Goal: Book appointment/travel/reservation

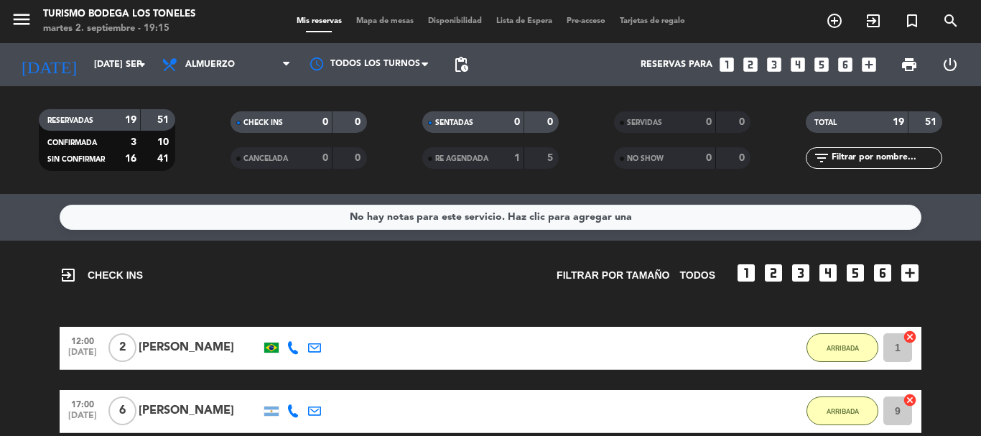
scroll to position [246, 0]
click at [24, 10] on icon "menu" at bounding box center [22, 20] width 22 height 22
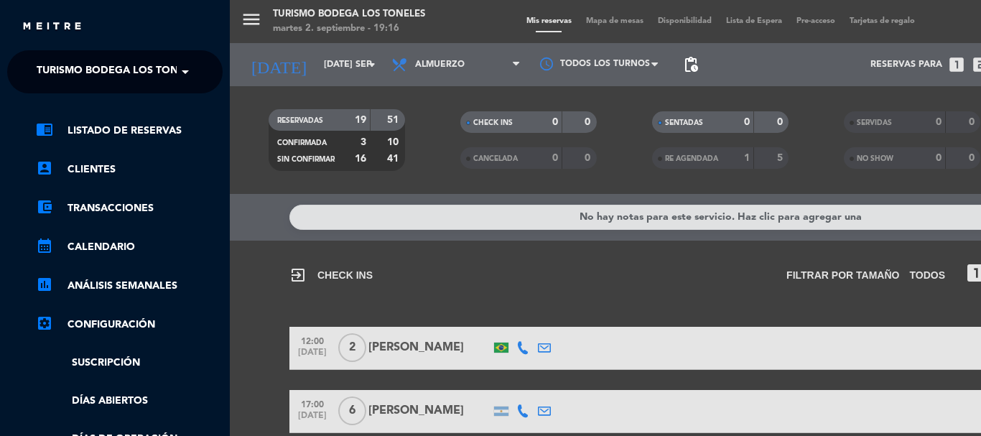
click at [87, 77] on span "Turismo Bodega Los Toneles" at bounding box center [120, 72] width 166 height 30
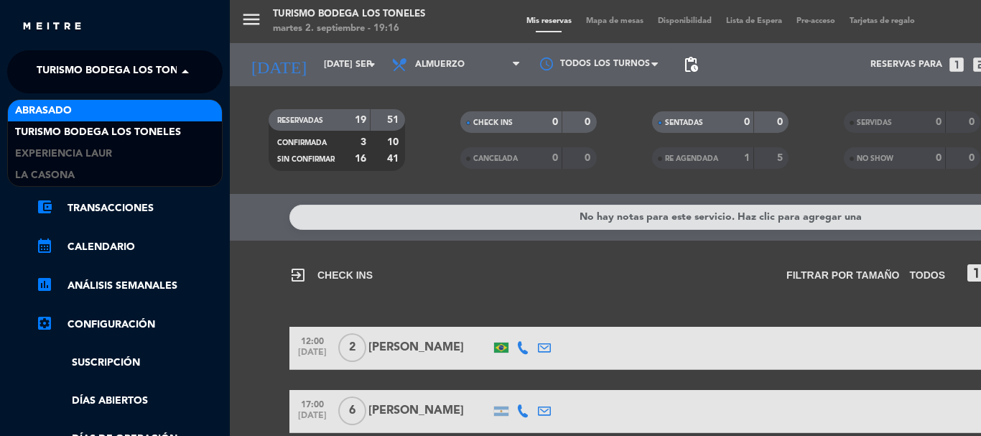
click at [77, 109] on div "Abrasado" at bounding box center [115, 111] width 214 height 22
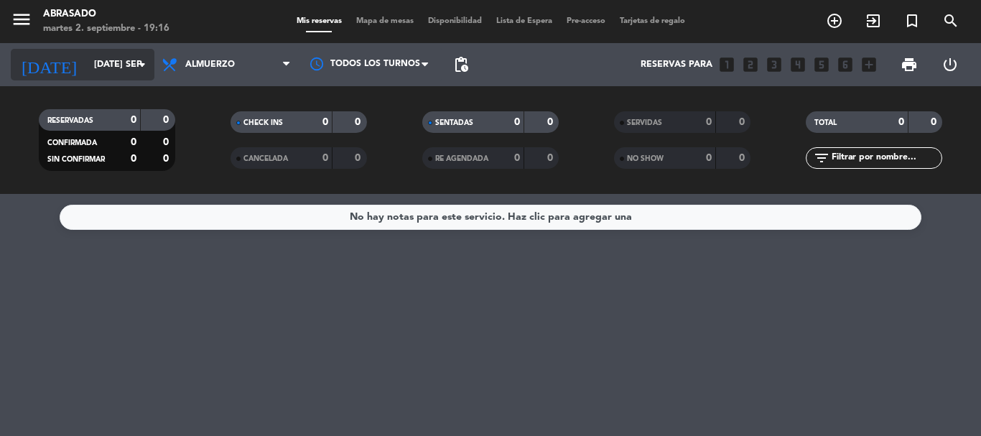
click at [139, 67] on icon "arrow_drop_down" at bounding box center [142, 64] width 17 height 17
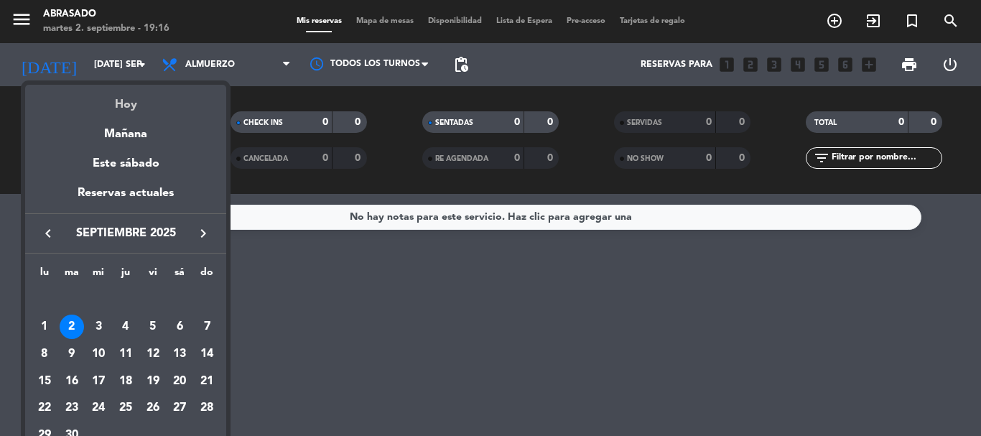
click at [136, 96] on div "Hoy" at bounding box center [125, 99] width 201 height 29
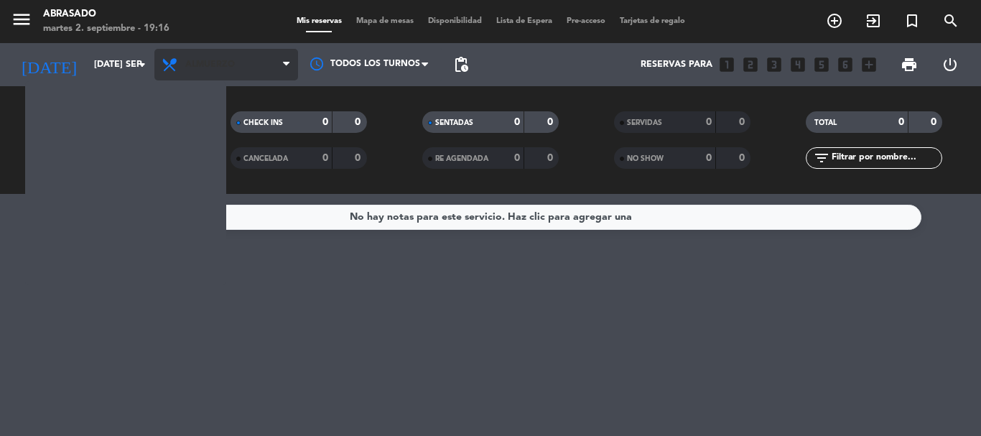
click at [228, 70] on span "Almuerzo" at bounding box center [226, 65] width 144 height 32
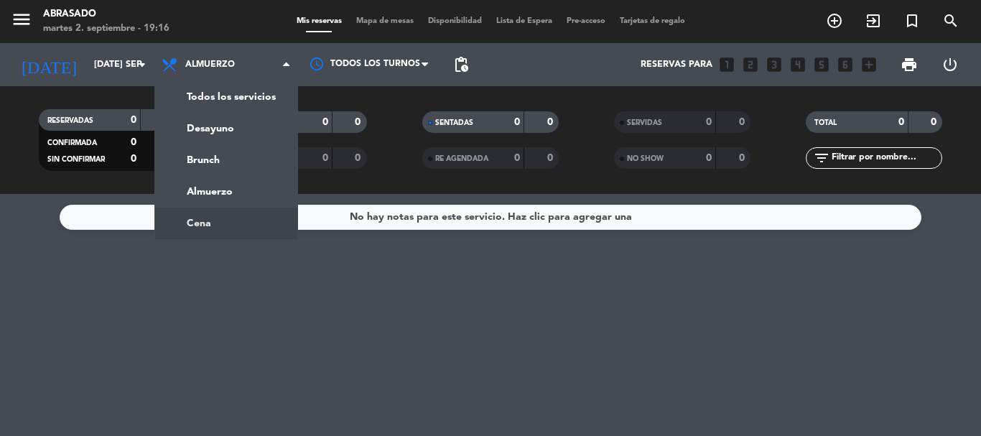
click at [209, 222] on ng-component "menu Abrasado martes 2. septiembre - 19:16 Mis reservas Mapa de mesas Disponibi…" at bounding box center [490, 218] width 981 height 436
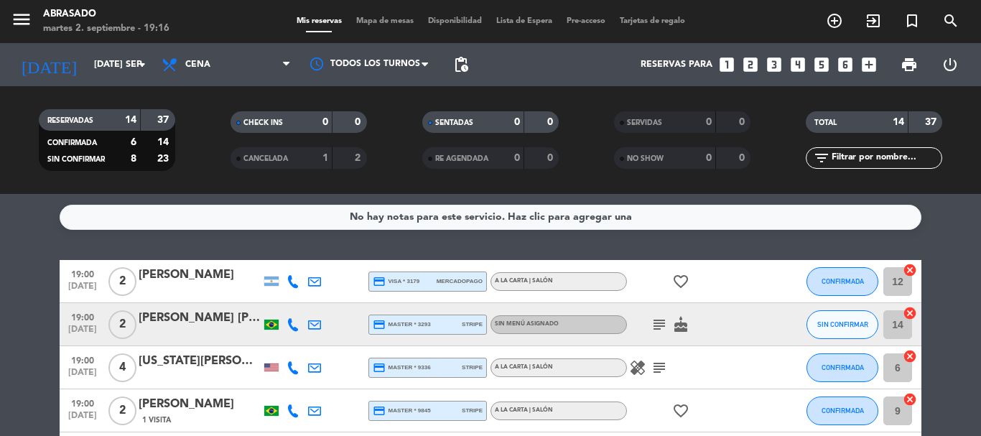
click at [213, 320] on div "[PERSON_NAME] [PERSON_NAME] dos [PERSON_NAME]" at bounding box center [200, 318] width 122 height 19
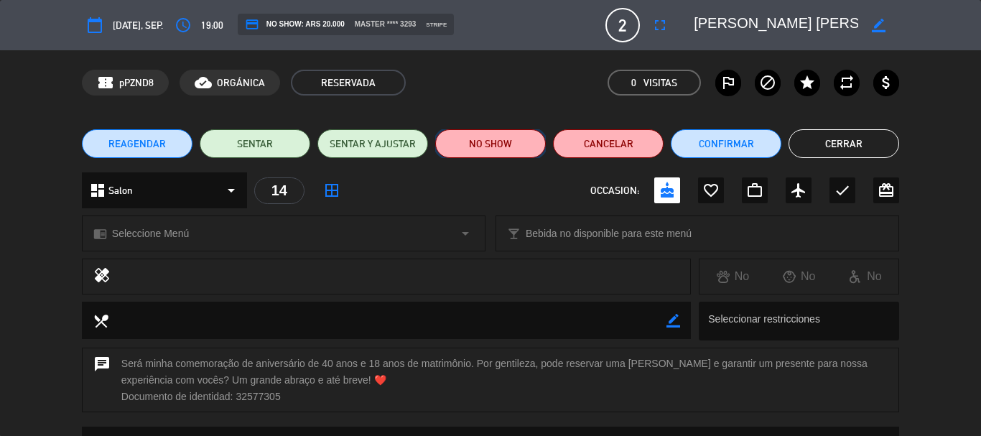
click at [493, 149] on button "NO SHOW" at bounding box center [490, 143] width 111 height 29
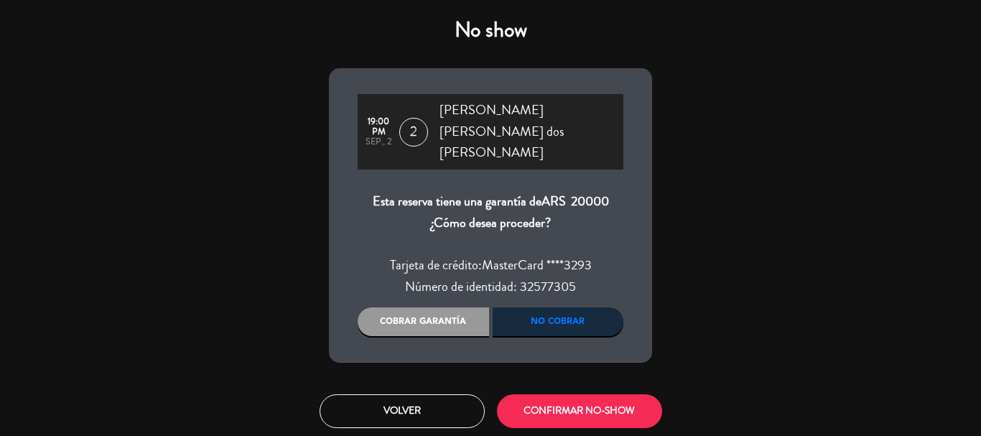
click at [426, 307] on div "Cobrar garantía" at bounding box center [423, 321] width 131 height 29
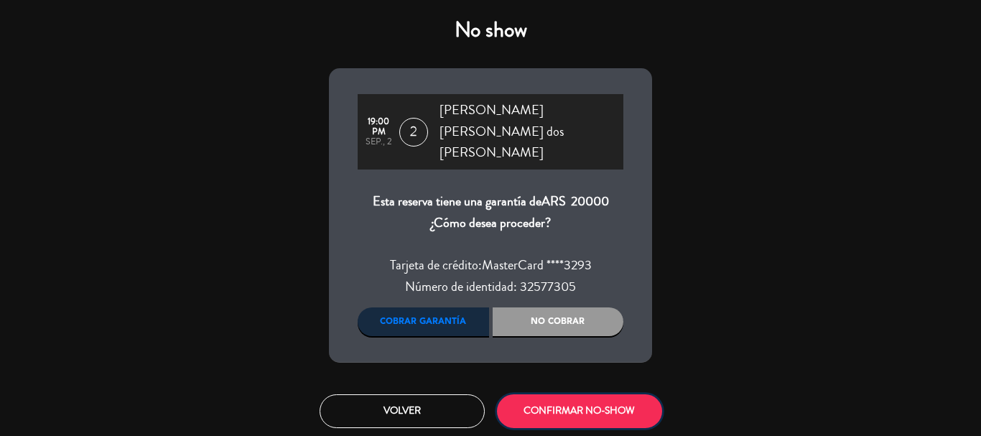
click at [555, 394] on button "CONFIRMAR NO-SHOW" at bounding box center [579, 411] width 165 height 34
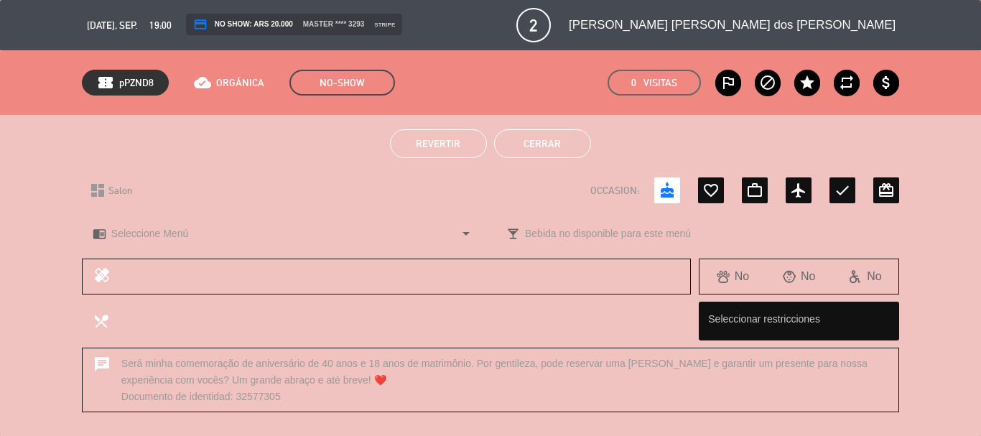
click at [561, 151] on button "Cerrar" at bounding box center [542, 143] width 97 height 29
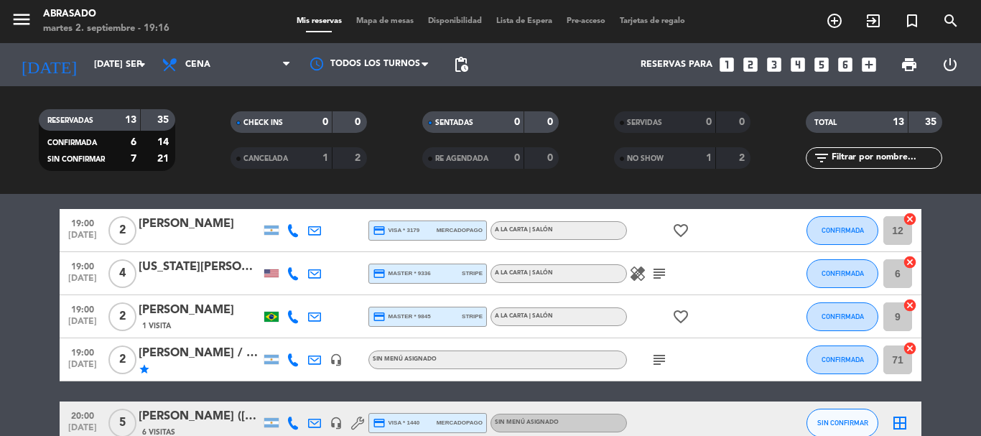
scroll to position [72, 0]
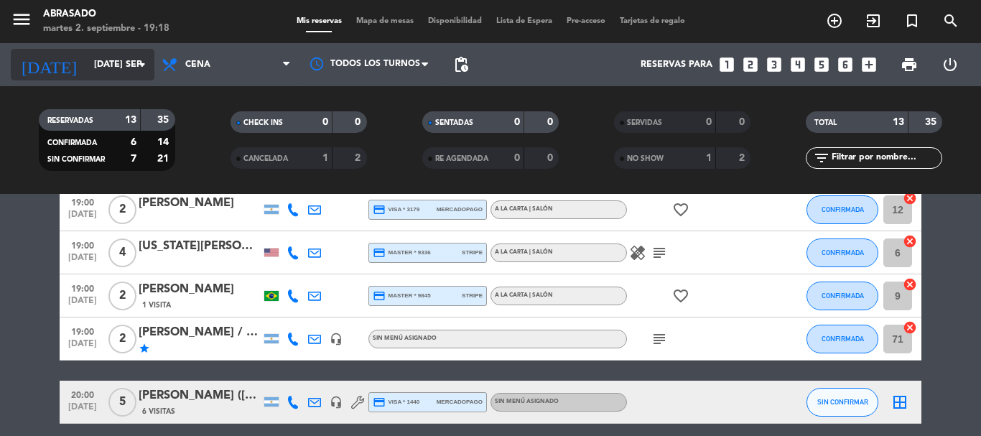
click at [125, 57] on input "[DATE] sep." at bounding box center [147, 64] width 121 height 24
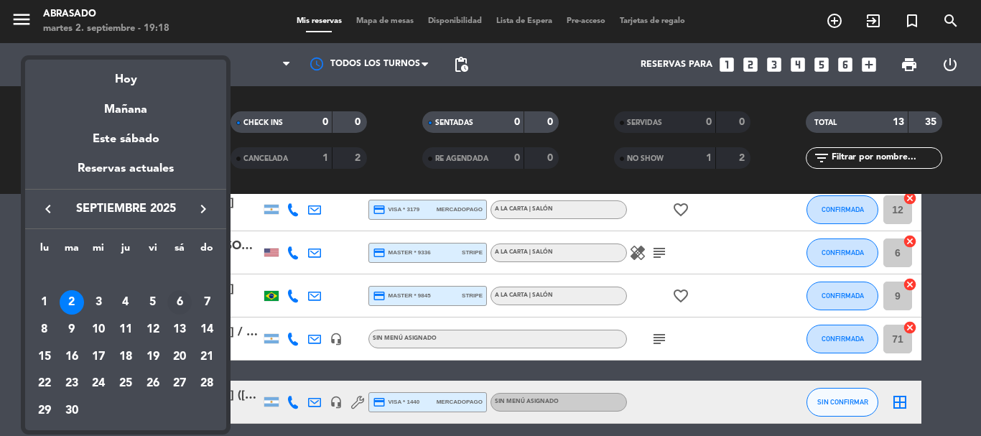
click at [180, 303] on div "6" at bounding box center [179, 302] width 24 height 24
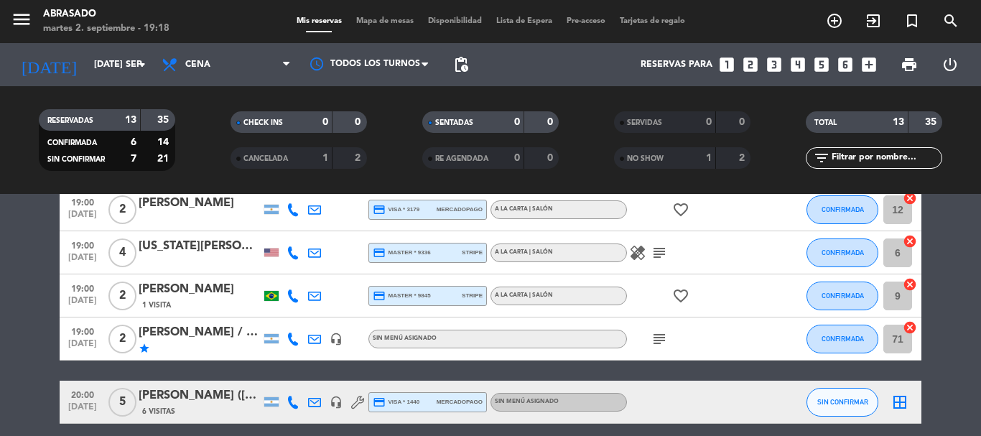
type input "sáb. [DATE]"
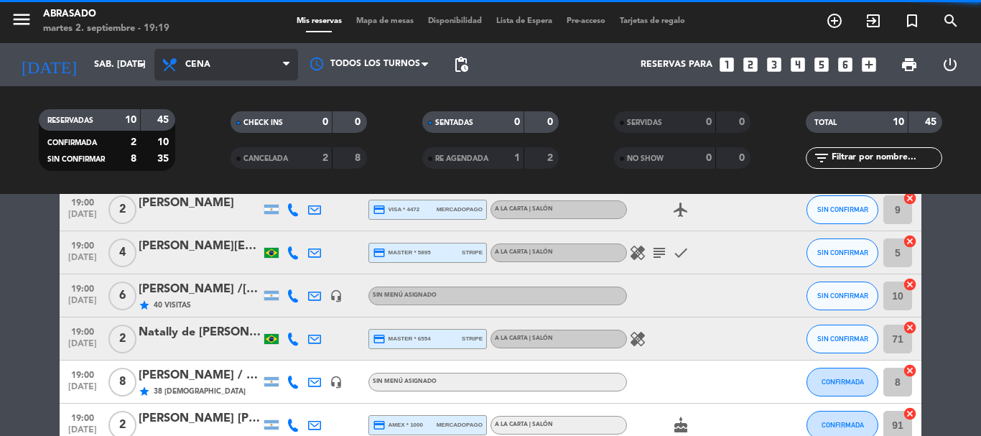
click at [215, 72] on span "Cena" at bounding box center [226, 65] width 144 height 32
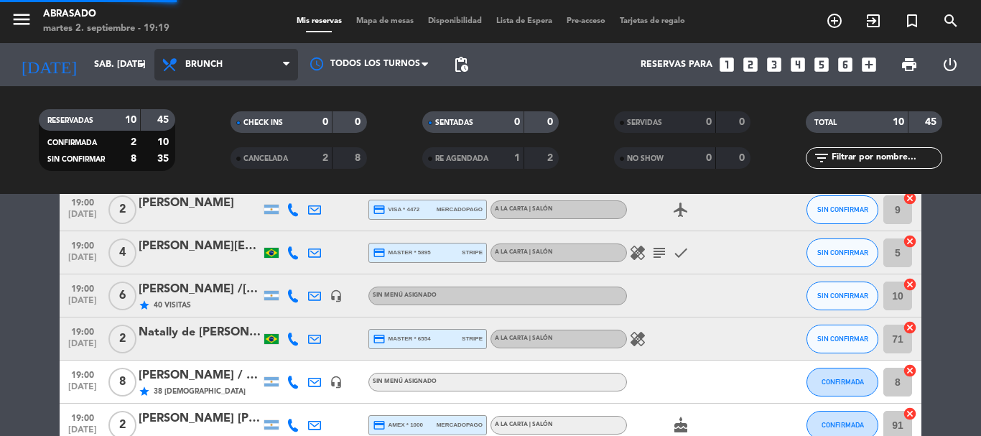
click at [223, 153] on div "menu Abrasado martes 2. septiembre - 19:19 Mis reservas Mapa de mesas Disponibi…" at bounding box center [490, 97] width 981 height 194
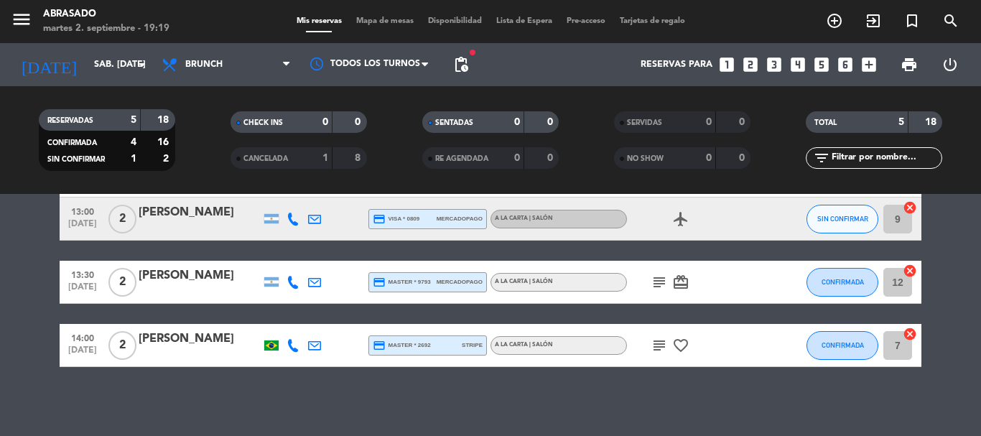
scroll to position [172, 0]
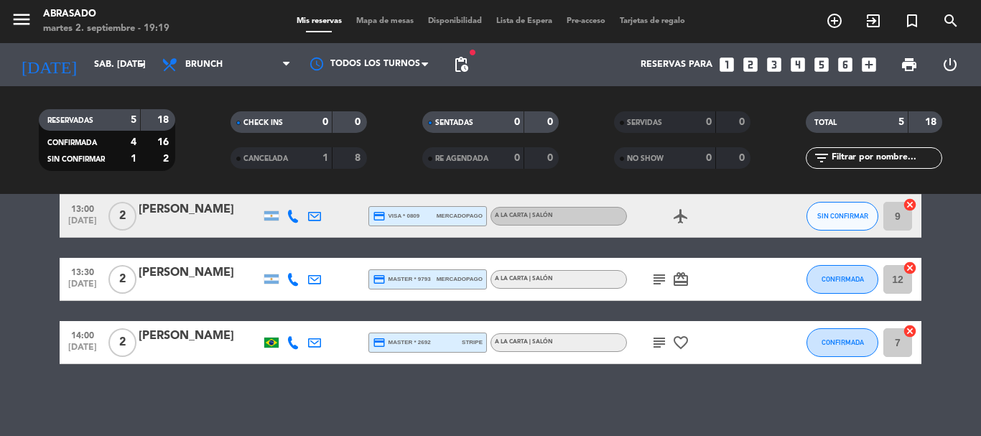
click at [821, 62] on icon "looks_5" at bounding box center [821, 64] width 19 height 19
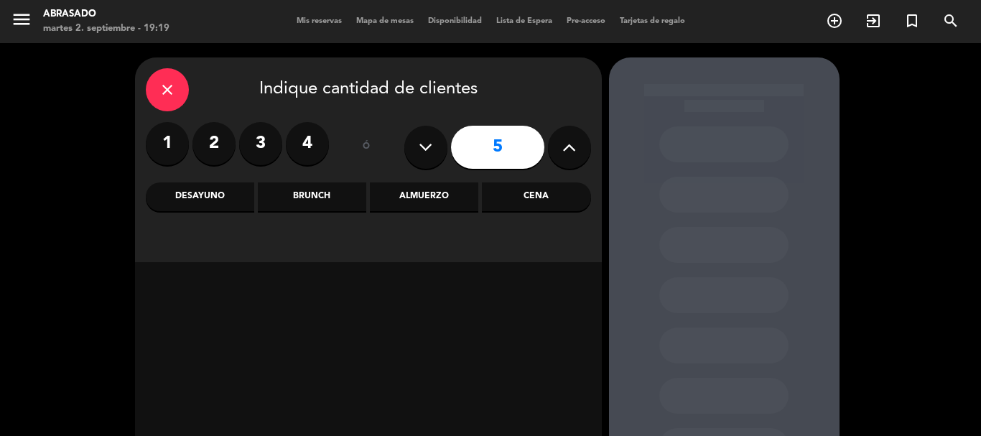
click at [321, 194] on div "Brunch" at bounding box center [312, 196] width 108 height 29
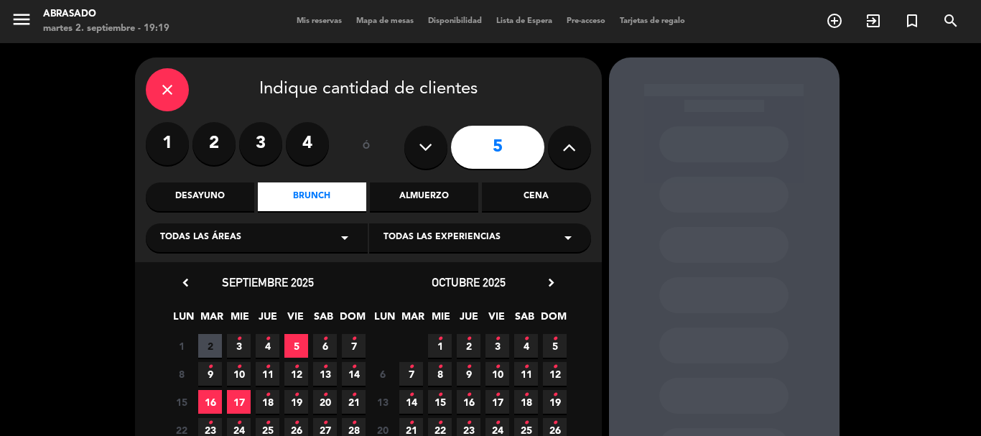
click at [305, 347] on span "5" at bounding box center [296, 346] width 24 height 24
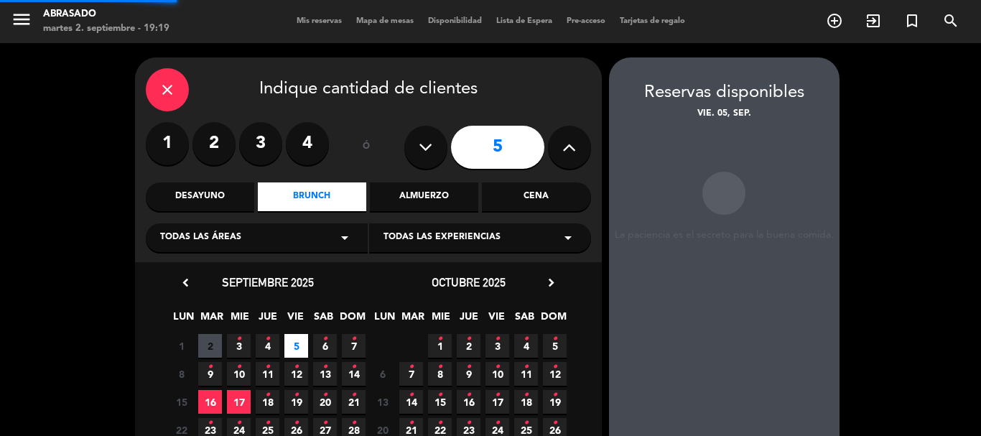
scroll to position [57, 0]
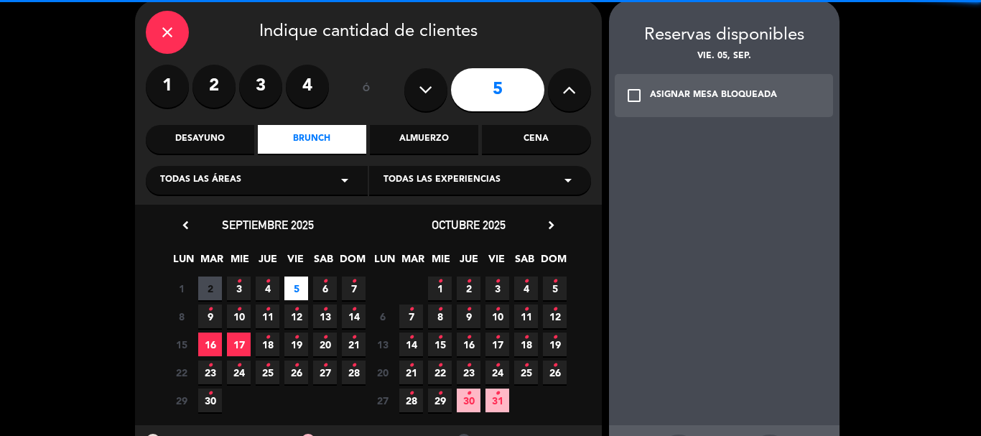
click at [326, 275] on icon "•" at bounding box center [325, 281] width 5 height 23
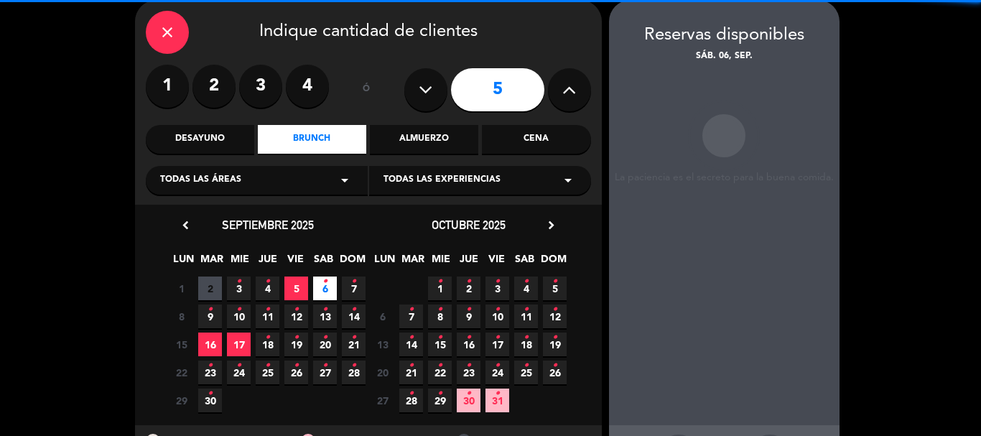
click at [327, 284] on icon "•" at bounding box center [325, 281] width 5 height 23
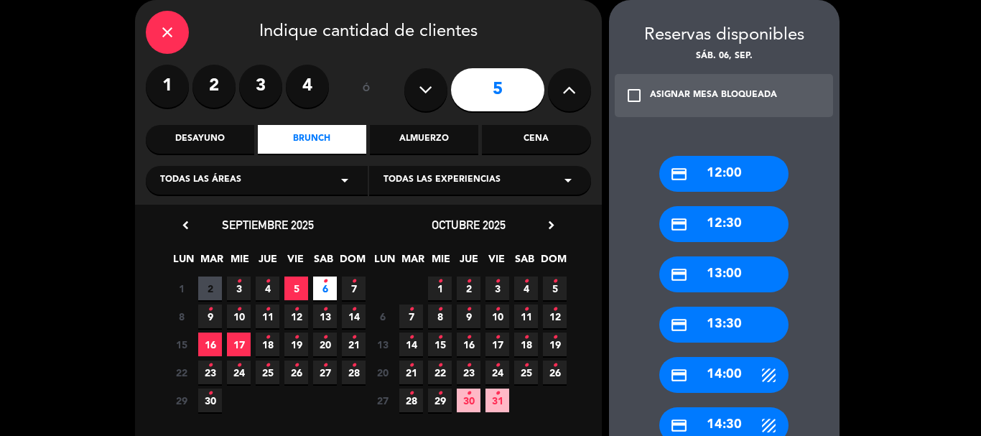
click at [748, 328] on div "credit_card 13:30" at bounding box center [723, 325] width 129 height 36
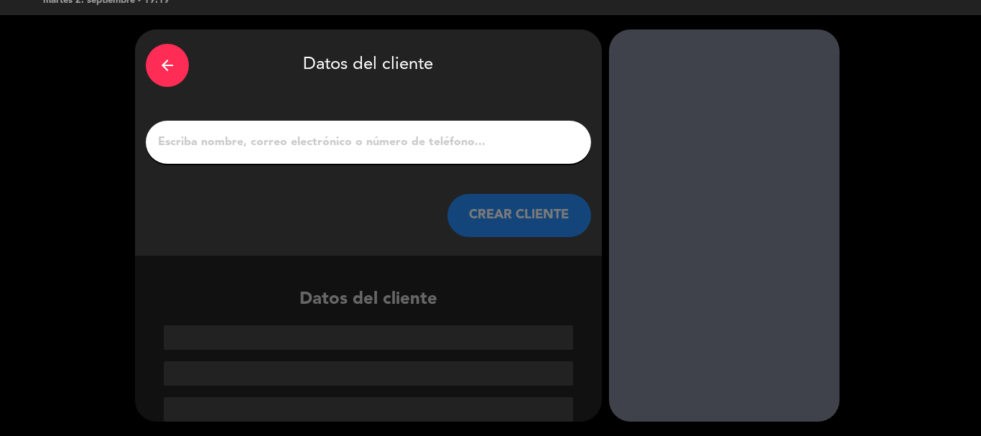
scroll to position [28, 0]
paste input "[PERSON_NAME]"
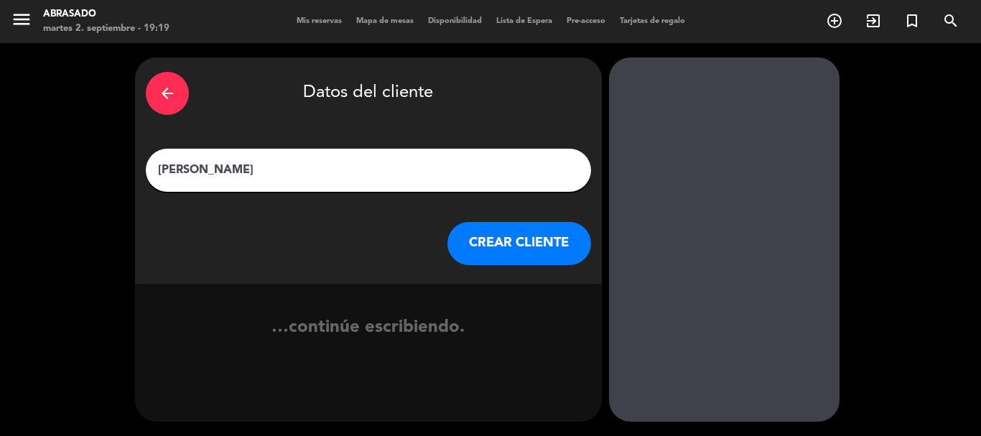
scroll to position [0, 0]
type input "[PERSON_NAME]"
click at [518, 241] on button "CREAR CLIENTE" at bounding box center [519, 243] width 144 height 43
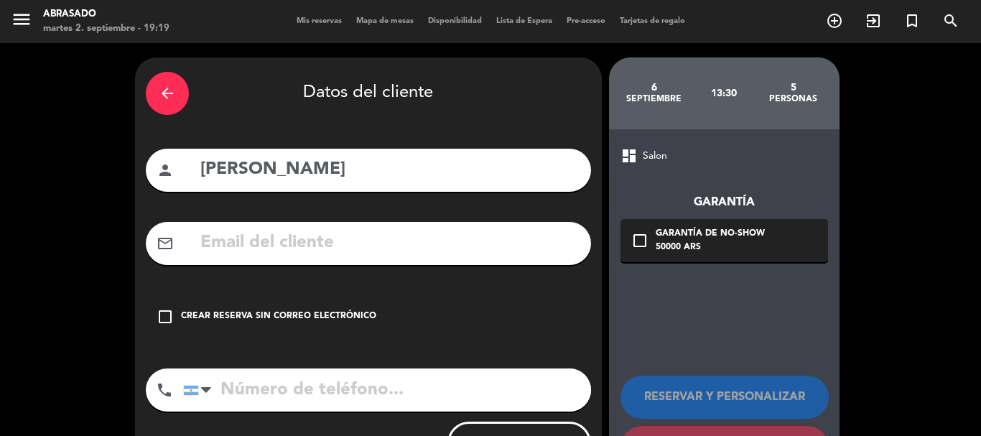
paste input "[PERSON_NAME][EMAIL_ADDRESS][DOMAIN_NAME]"
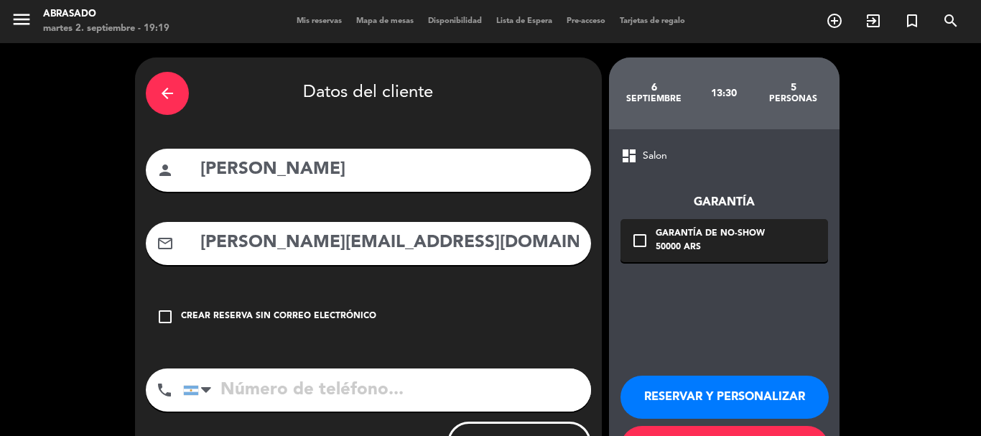
type input "[PERSON_NAME][EMAIL_ADDRESS][DOMAIN_NAME]"
paste input "[PHONE_NUMBER]"
type input "[PHONE_NUMBER]"
click at [690, 226] on div "check_box_outline_blank Garantía de no-show 50000 ARS" at bounding box center [725, 240] width 208 height 43
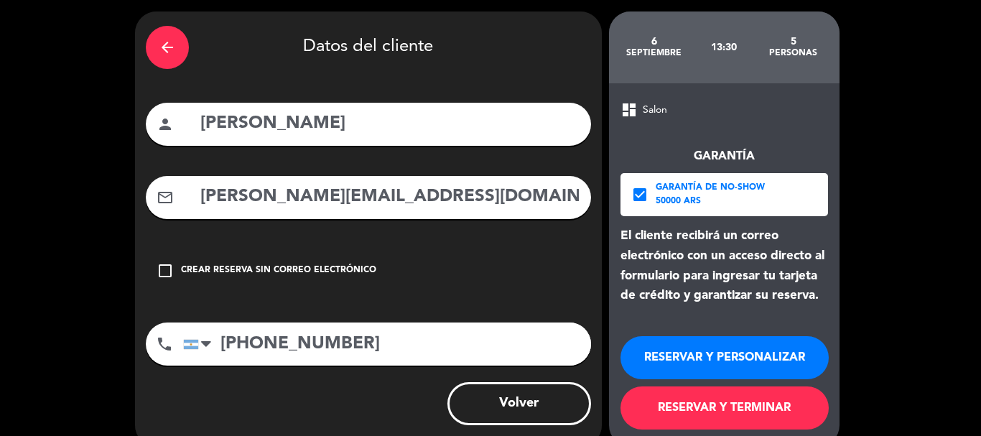
scroll to position [71, 0]
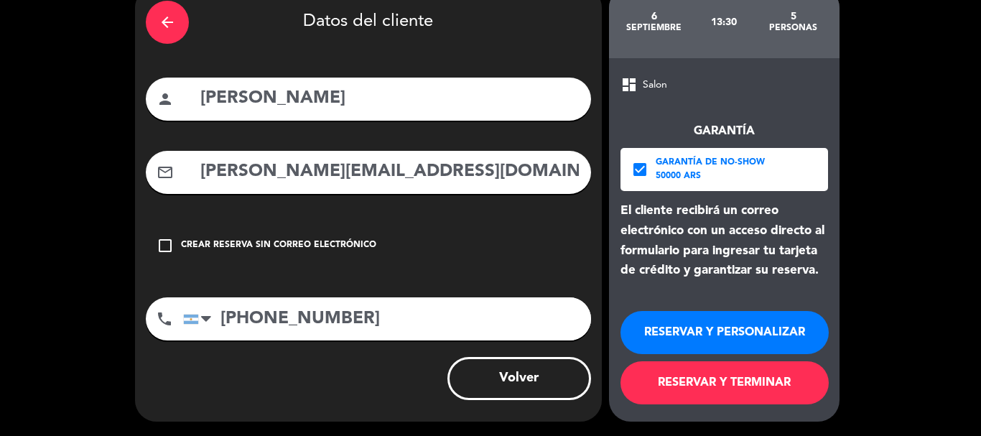
click at [705, 337] on button "RESERVAR Y PERSONALIZAR" at bounding box center [725, 332] width 208 height 43
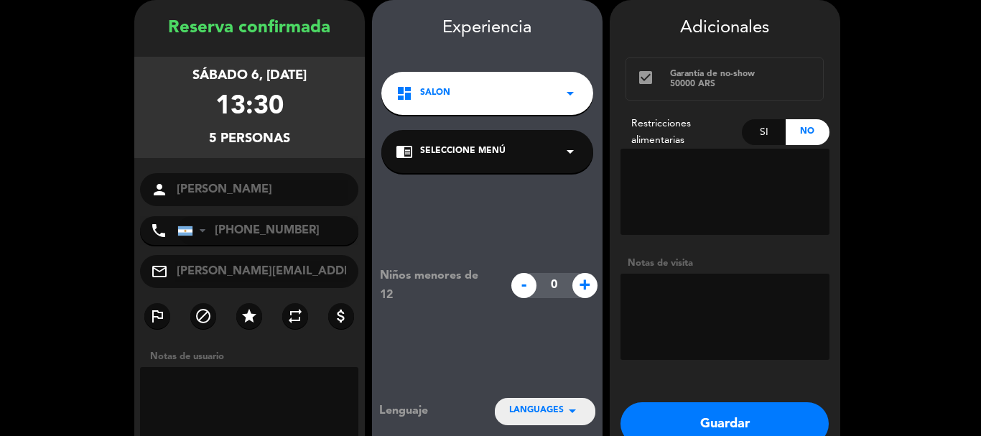
scroll to position [139, 0]
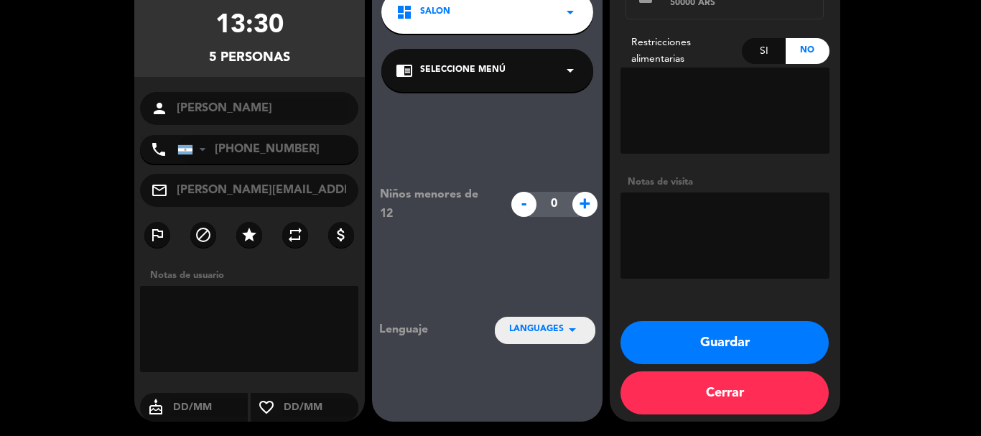
click at [682, 335] on button "Guardar" at bounding box center [725, 342] width 208 height 43
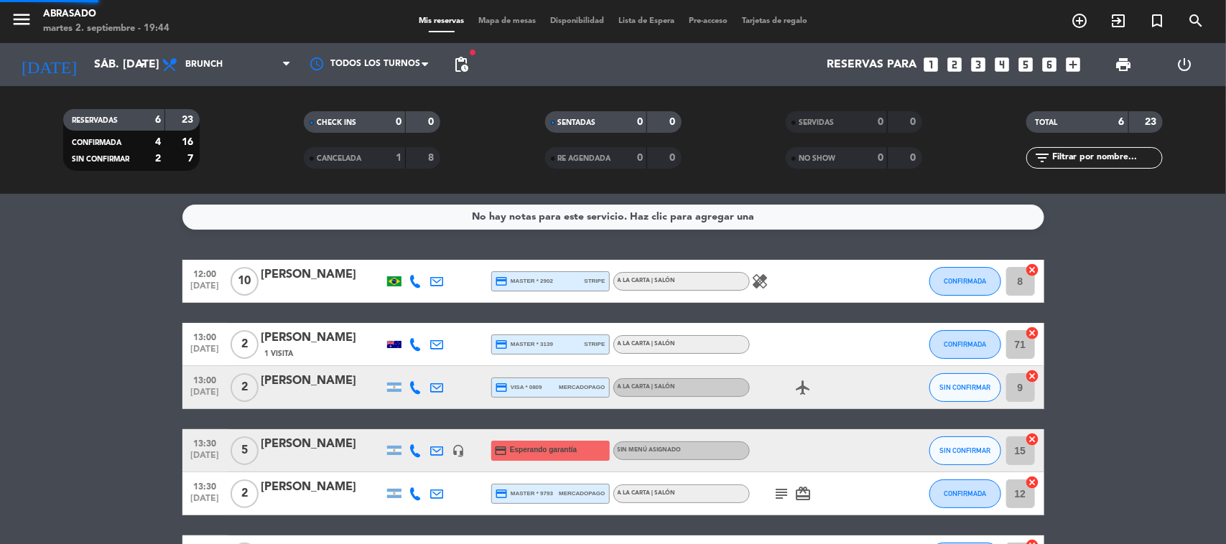
scroll to position [140, 0]
click at [27, 24] on icon "menu" at bounding box center [22, 20] width 22 height 22
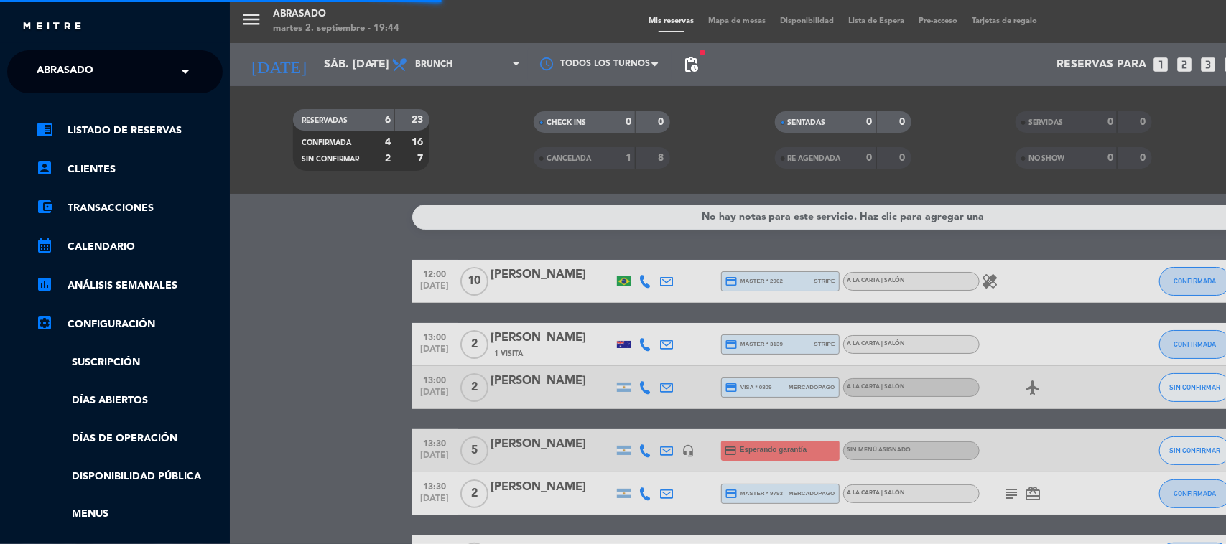
click at [80, 77] on span "Abrasado" at bounding box center [65, 72] width 57 height 30
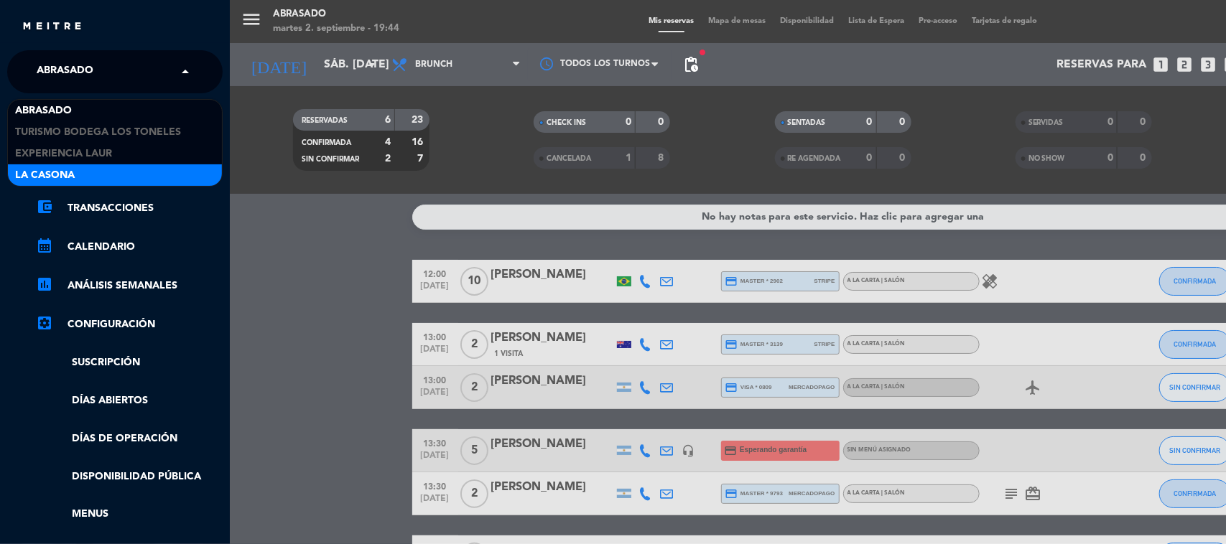
click at [40, 173] on span "La Casona" at bounding box center [45, 175] width 60 height 17
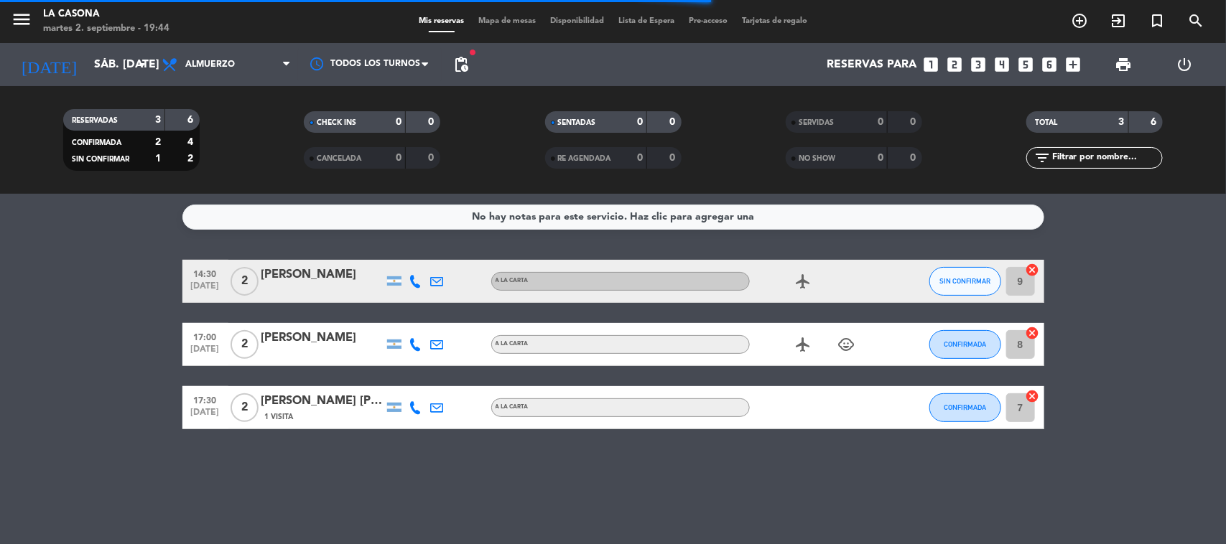
click at [980, 62] on div "Reservas para looks_one looks_two looks_3 looks_4 looks_5 looks_6 add_box" at bounding box center [781, 64] width 613 height 43
click at [980, 62] on icon "add_box" at bounding box center [1073, 64] width 19 height 19
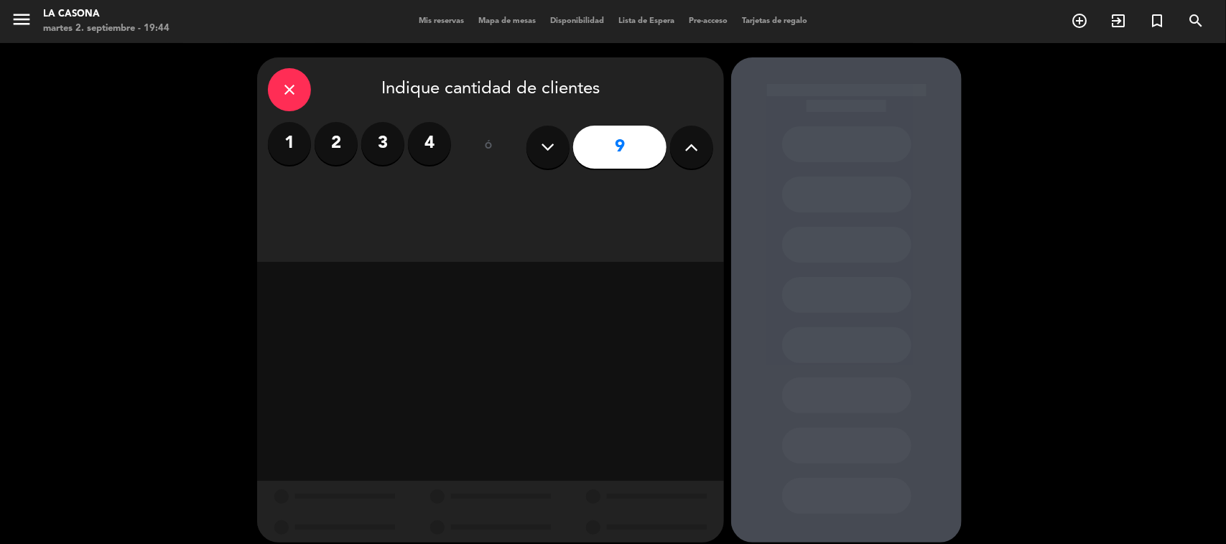
click at [564, 140] on button at bounding box center [547, 147] width 43 height 43
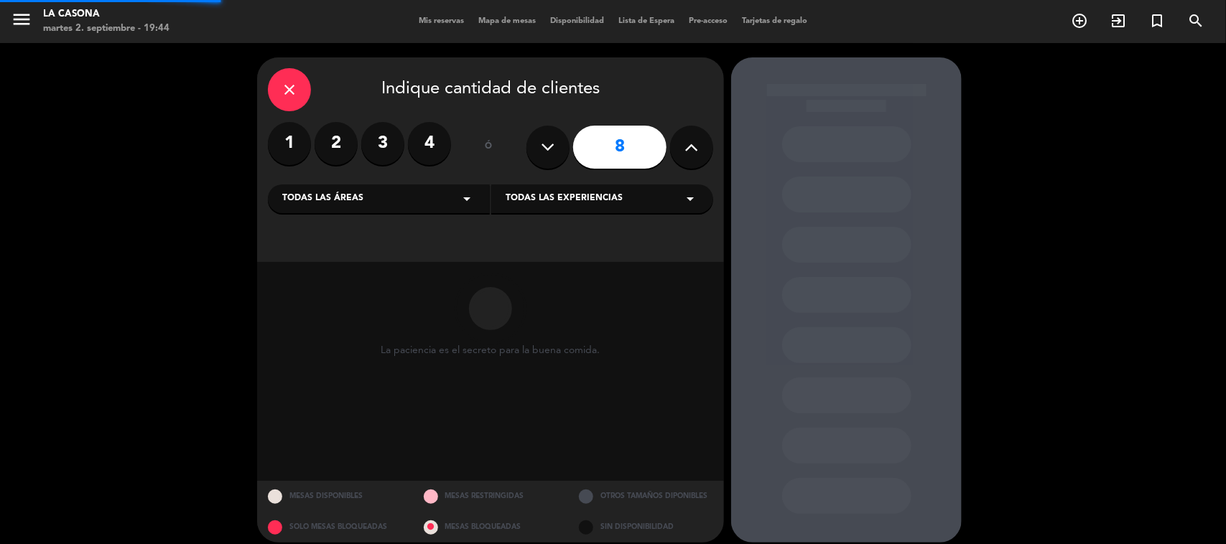
click at [564, 140] on button at bounding box center [547, 147] width 43 height 43
type input "7"
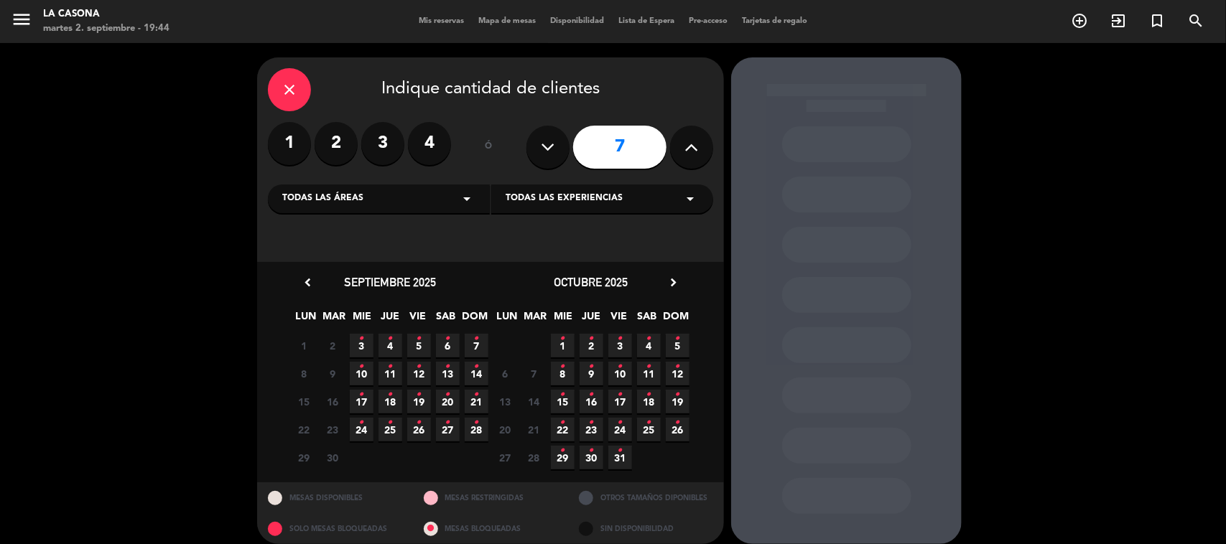
click at [394, 336] on span "4 •" at bounding box center [391, 346] width 24 height 24
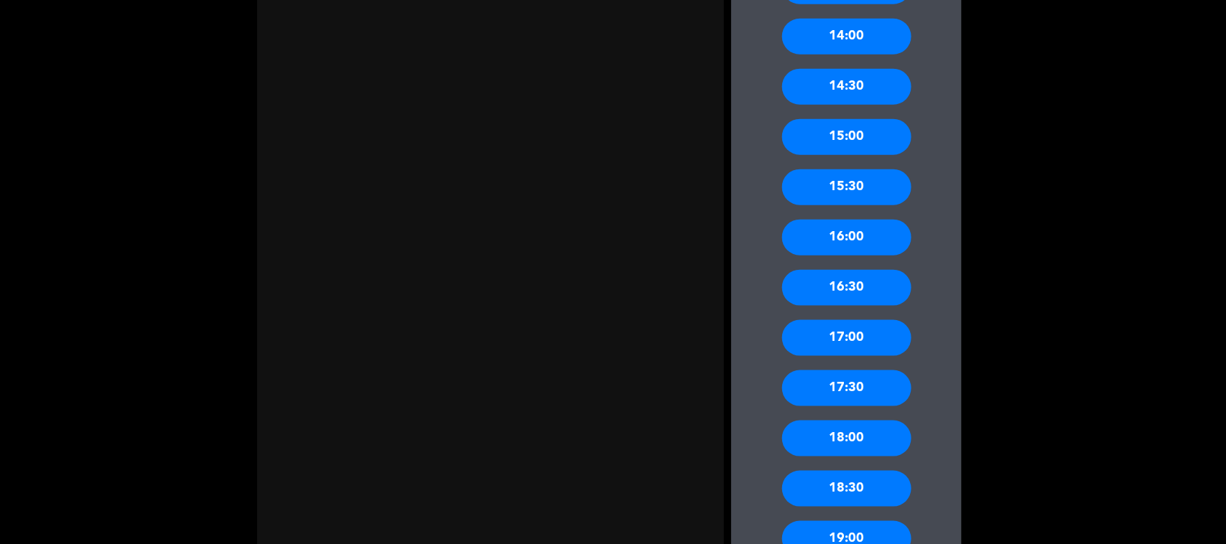
scroll to position [641, 0]
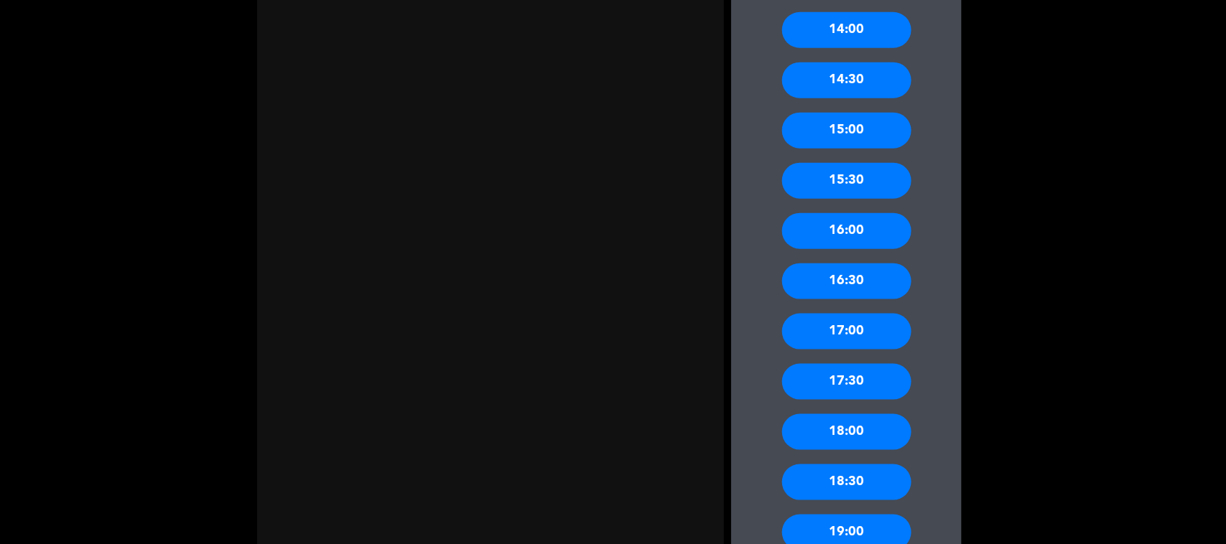
click at [866, 317] on div "17:00" at bounding box center [846, 332] width 129 height 36
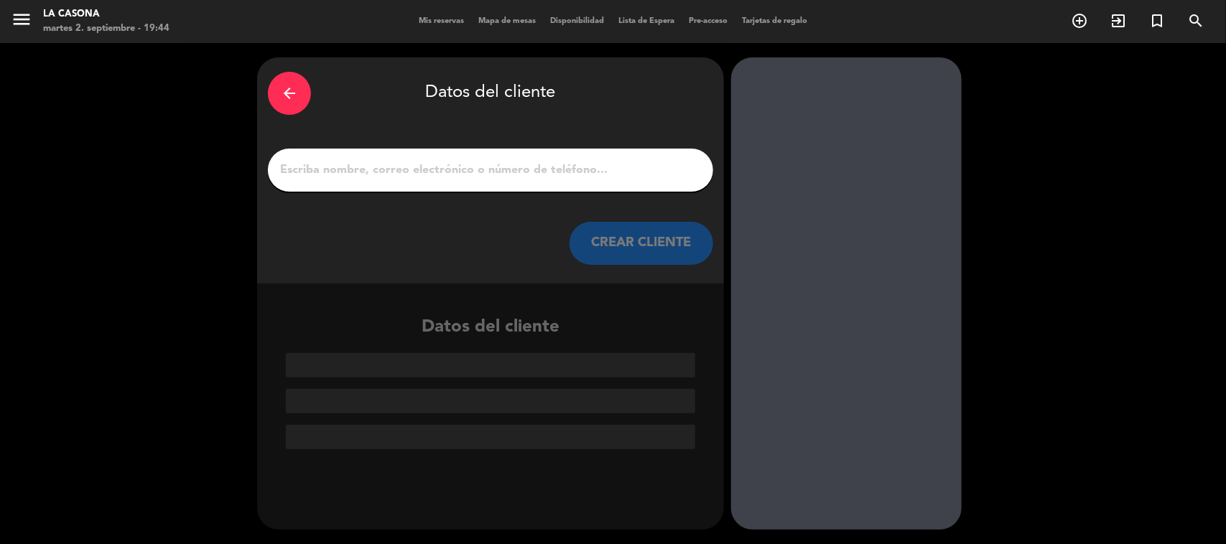
click at [471, 173] on input "Página Completa" at bounding box center [491, 170] width 424 height 20
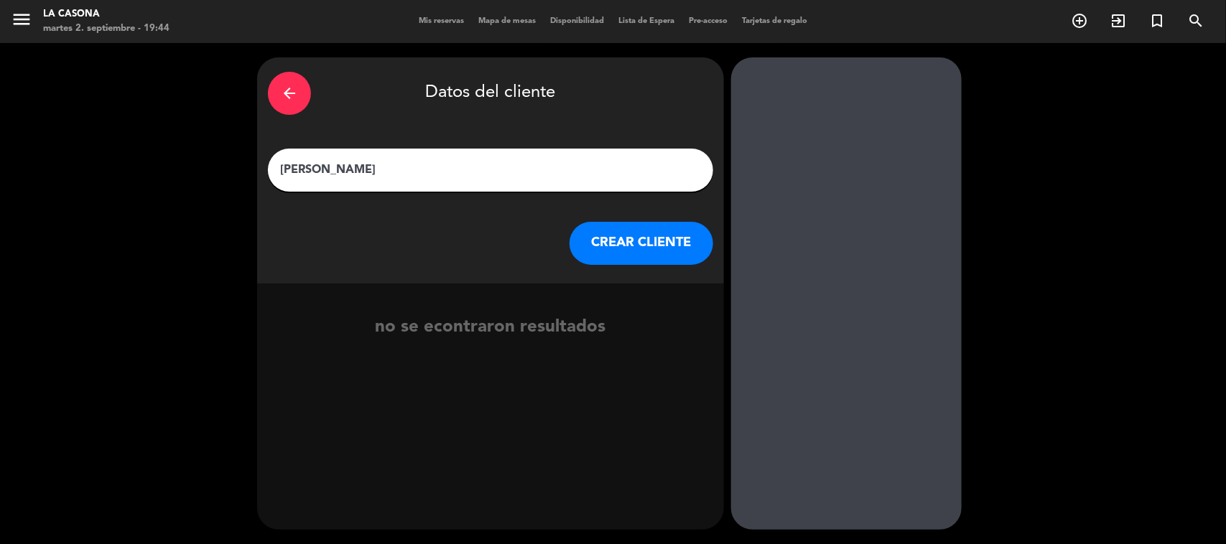
type input "[PERSON_NAME]"
click at [652, 228] on button "CREAR CLIENTE" at bounding box center [642, 243] width 144 height 43
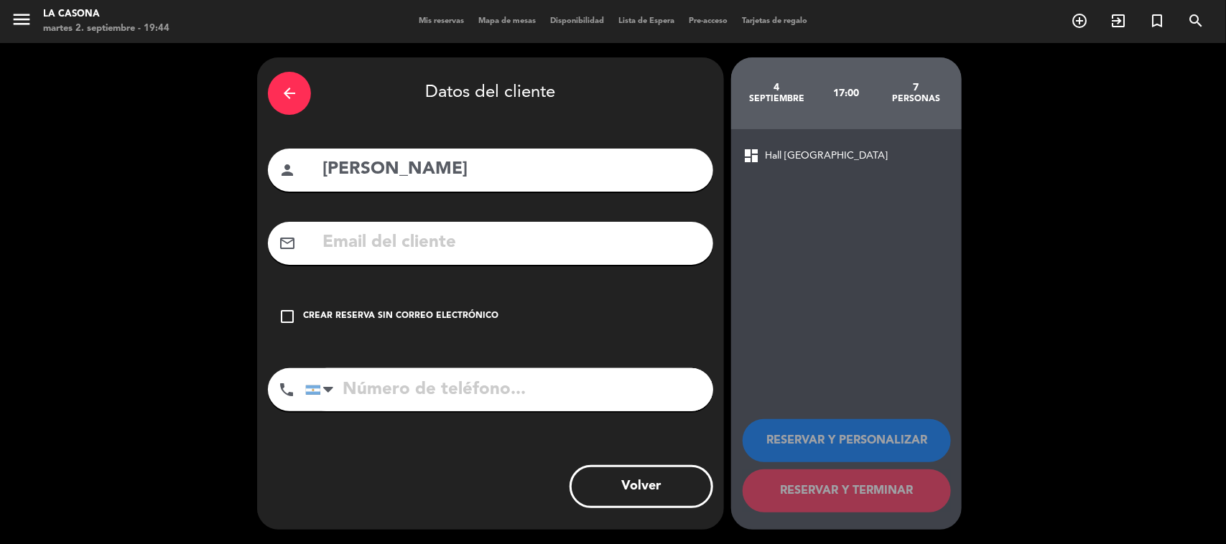
click at [435, 256] on input "text" at bounding box center [511, 242] width 381 height 29
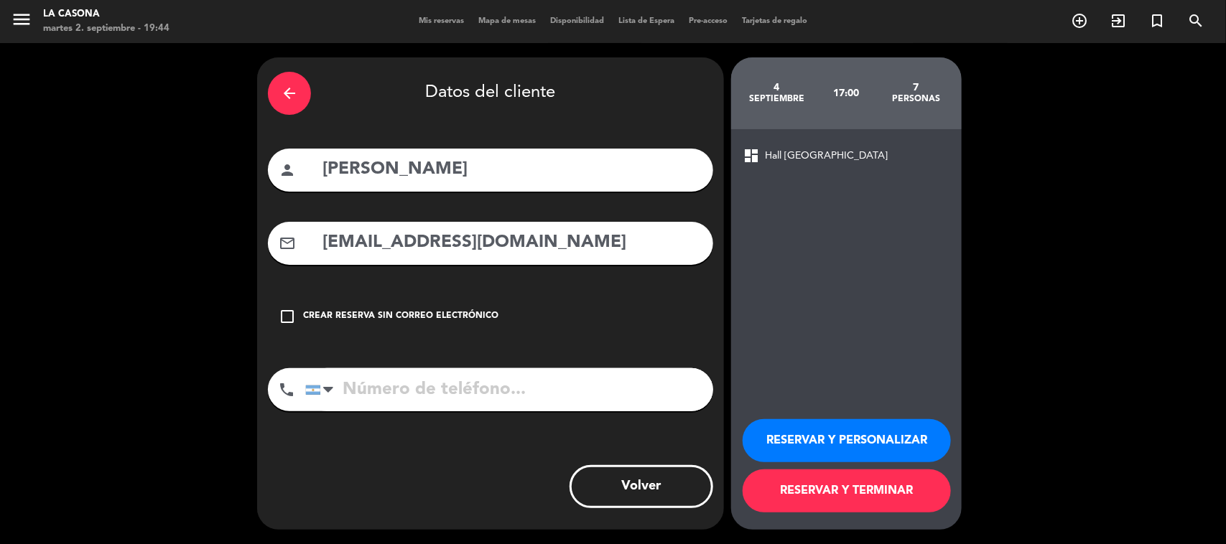
type input "[EMAIL_ADDRESS][DOMAIN_NAME]"
click at [453, 390] on input "tel" at bounding box center [509, 389] width 408 height 43
type input "2616223554"
click at [866, 435] on button "RESERVAR Y PERSONALIZAR" at bounding box center [847, 440] width 208 height 43
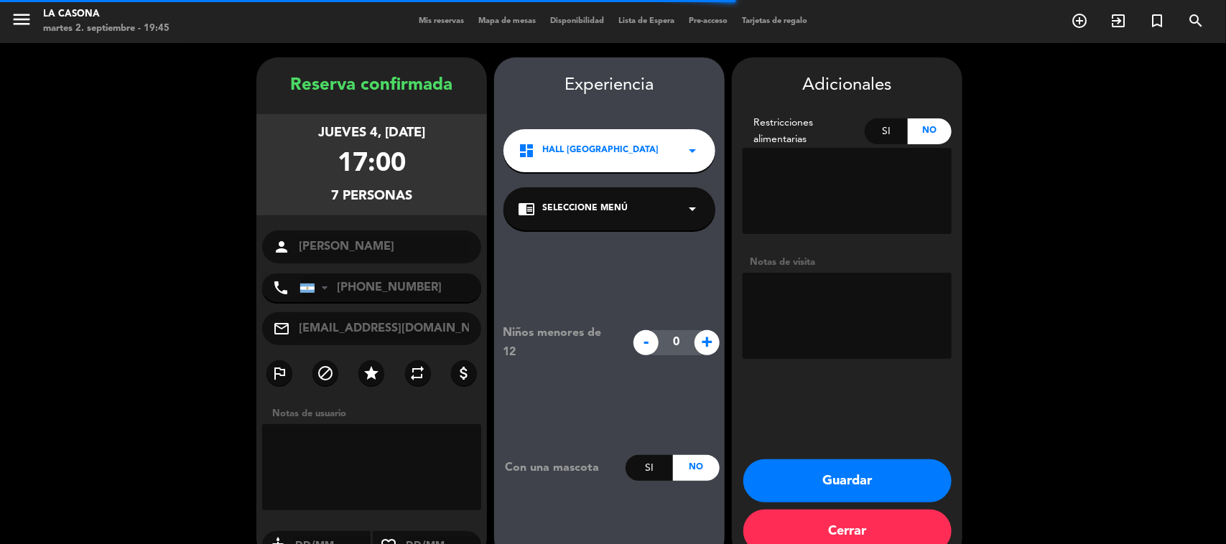
scroll to position [29, 0]
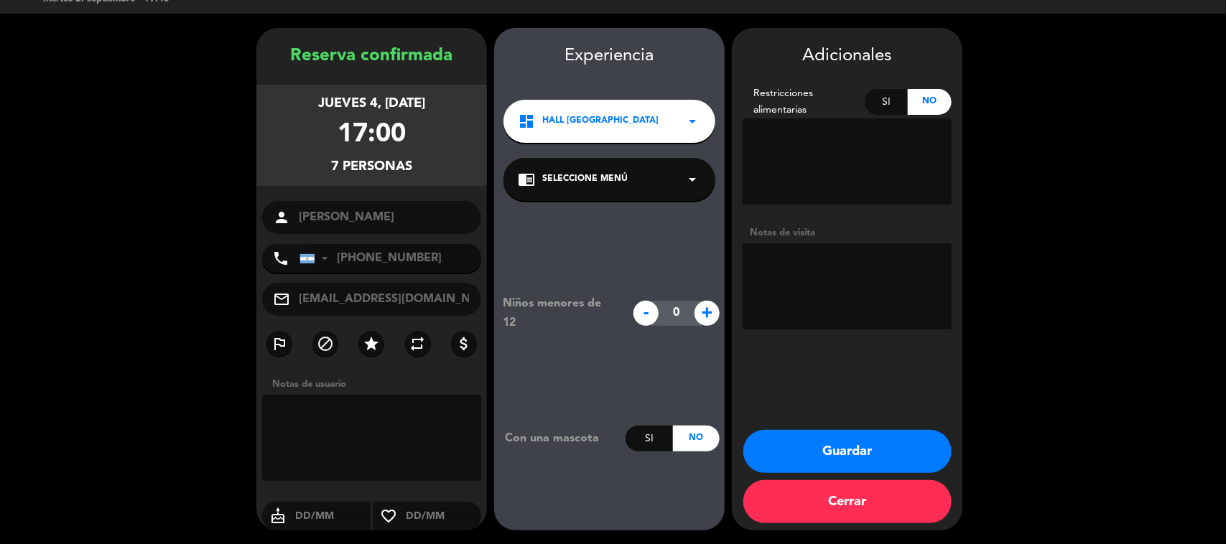
click at [856, 300] on textarea at bounding box center [847, 286] width 209 height 86
type textarea "e"
type textarea "seña de $70.000"
click at [807, 435] on button "Guardar" at bounding box center [847, 451] width 208 height 43
